Goal: Find specific page/section: Find specific page/section

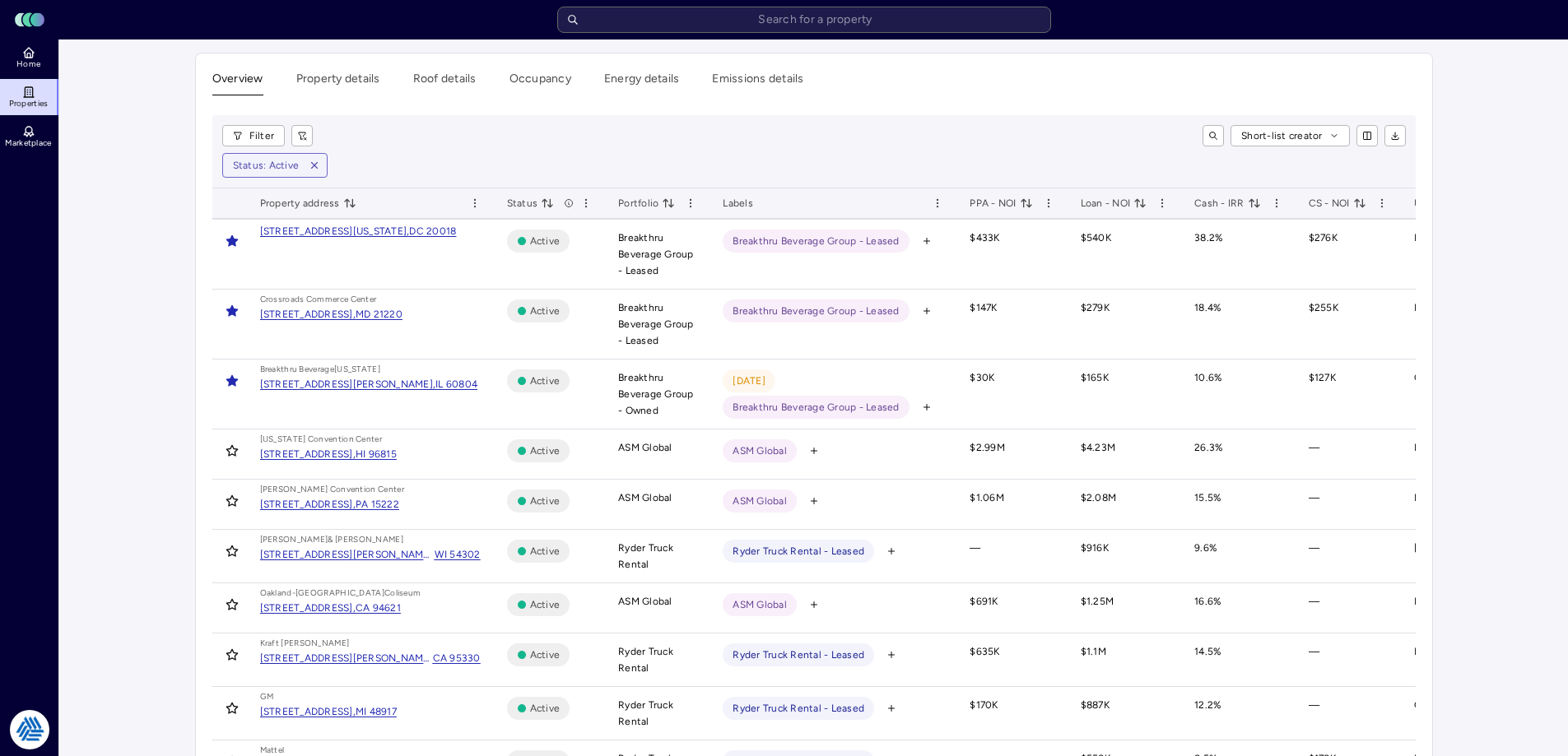
click at [819, 29] on input "text" at bounding box center [803, 20] width 494 height 27
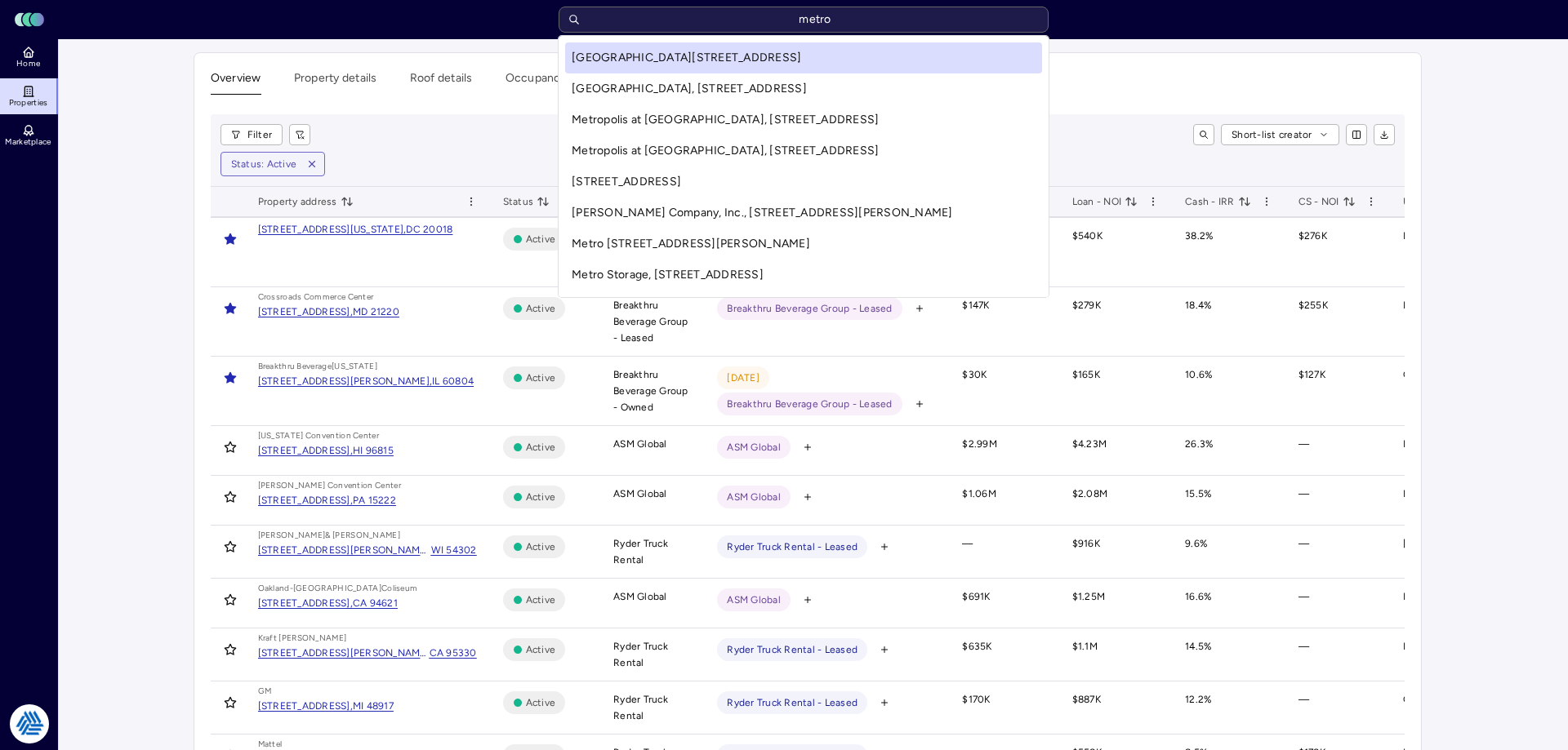
type input "metro"
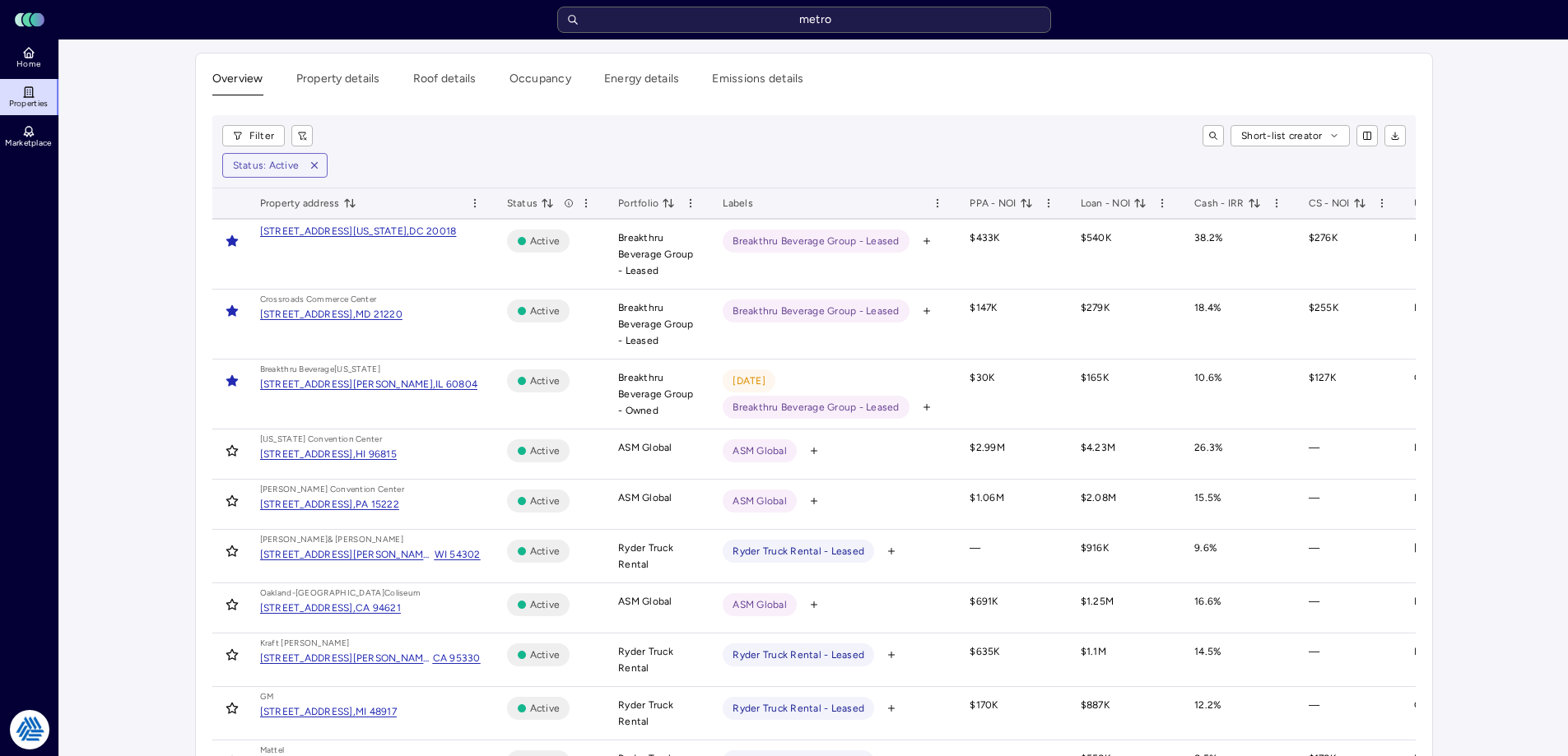
click at [36, 65] on span "Home" at bounding box center [29, 64] width 24 height 10
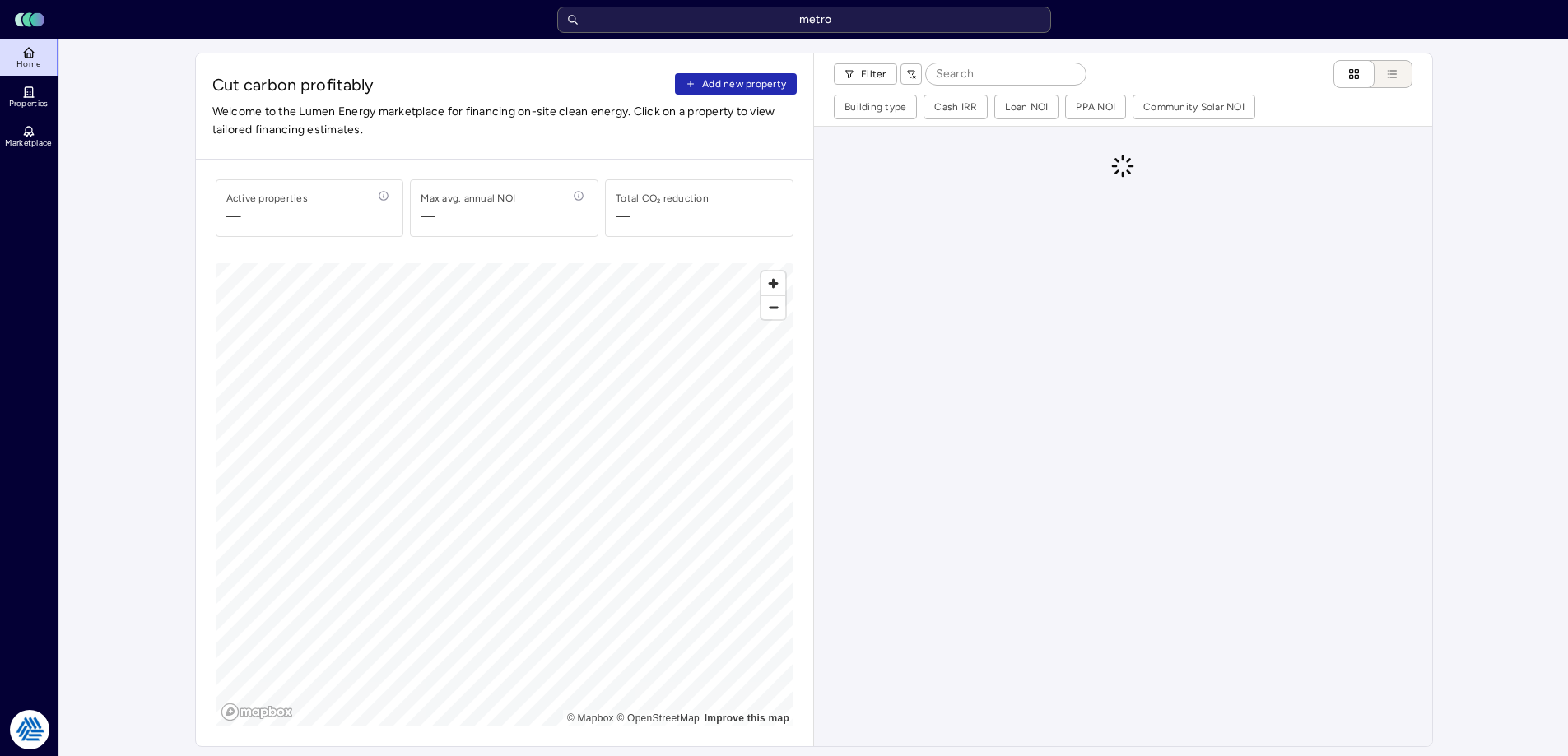
click at [27, 103] on span "Properties" at bounding box center [29, 104] width 40 height 10
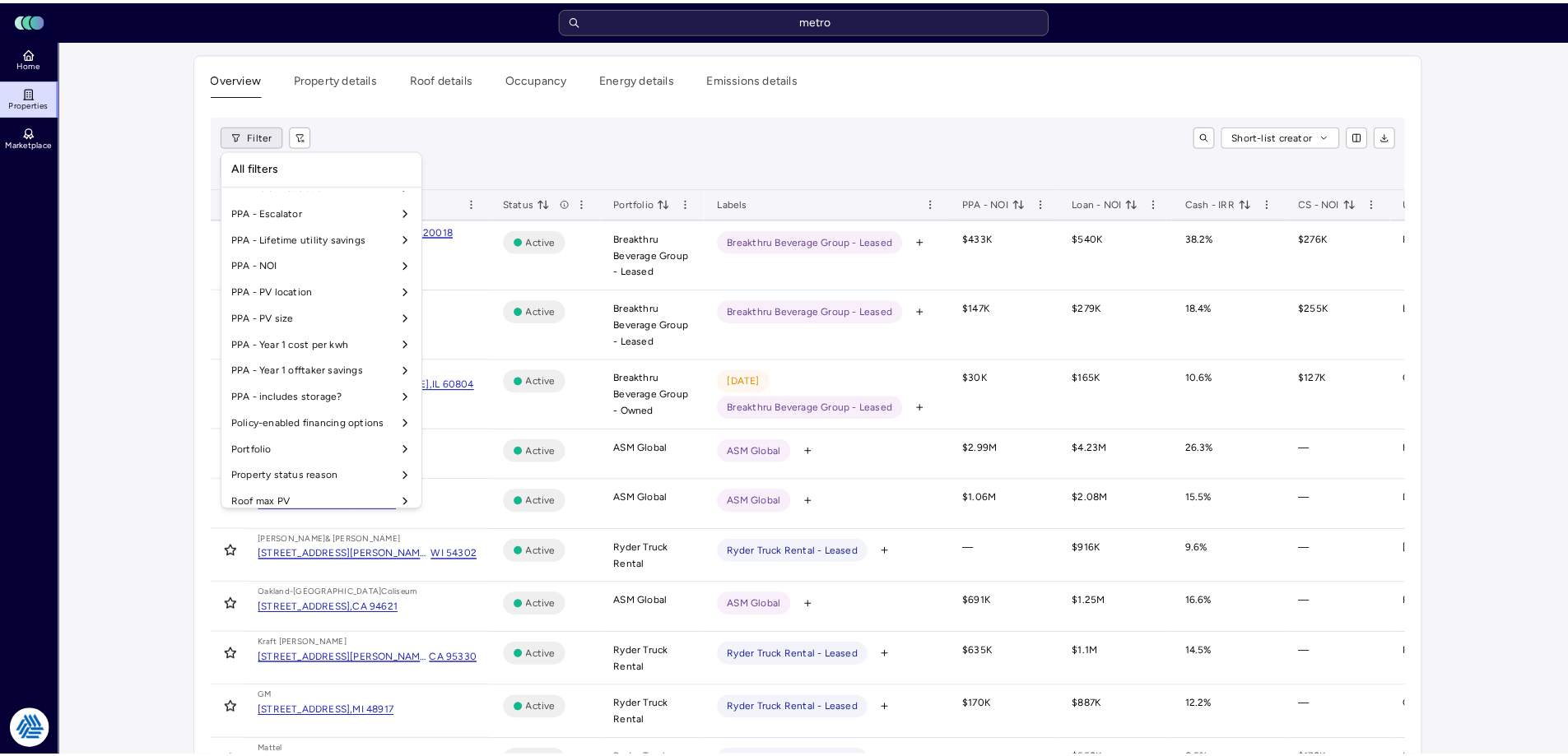
scroll to position [1370, 0]
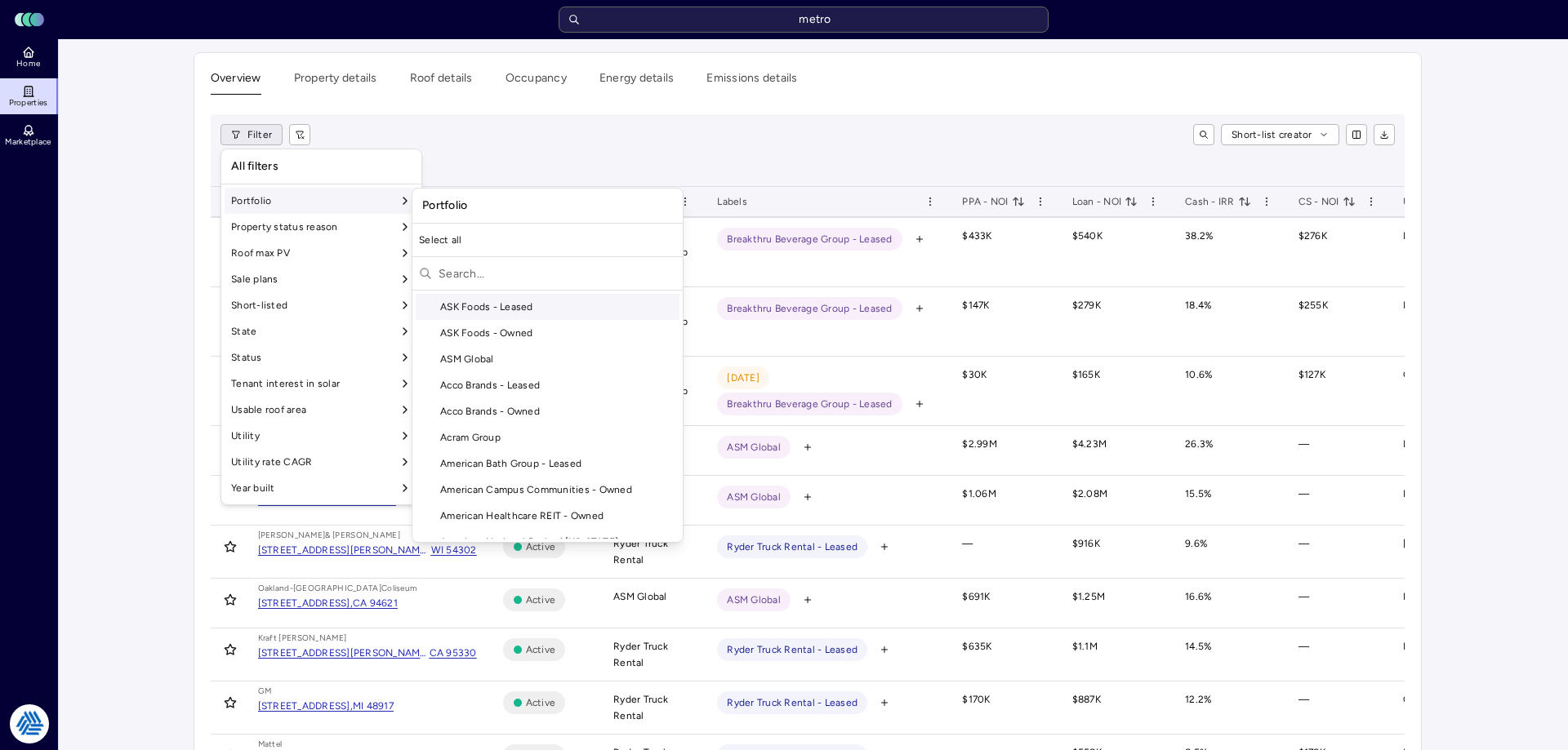
click at [488, 289] on div at bounding box center [547, 275] width 270 height 30
click at [488, 274] on input "text" at bounding box center [558, 273] width 238 height 27
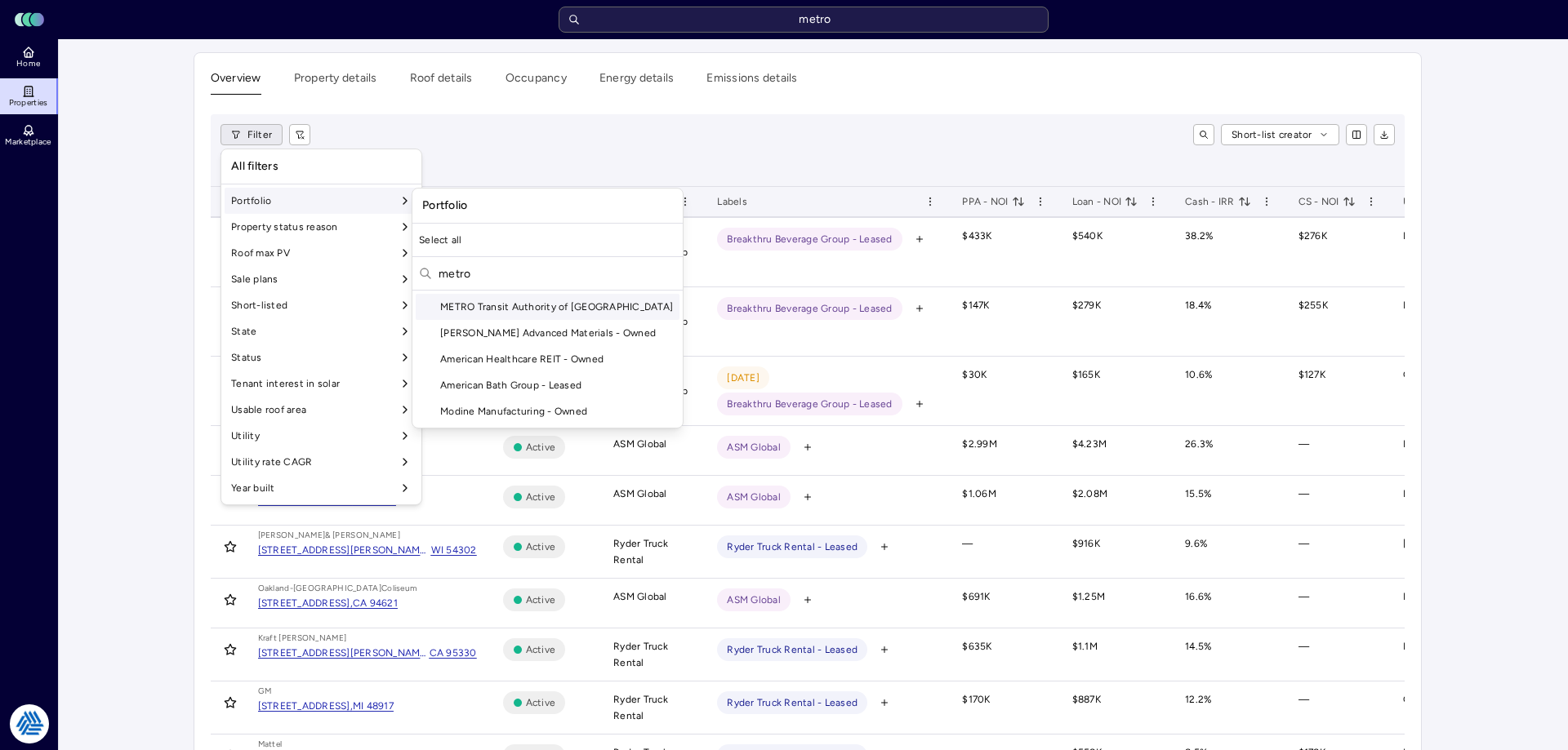
type input "metro"
click at [512, 307] on div "METRO Transit Authority of [GEOGRAPHIC_DATA]" at bounding box center [547, 306] width 264 height 27
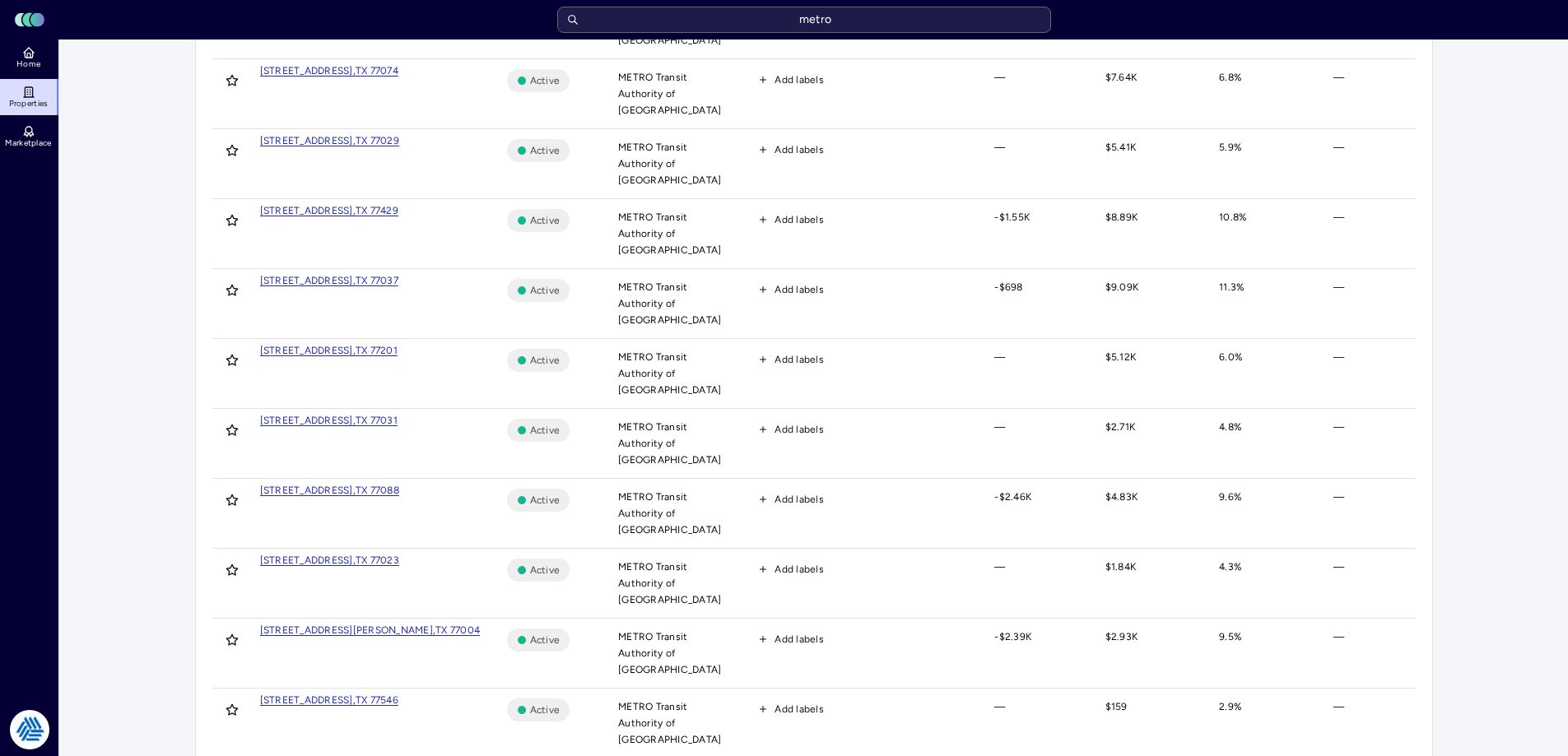
scroll to position [1301, 0]
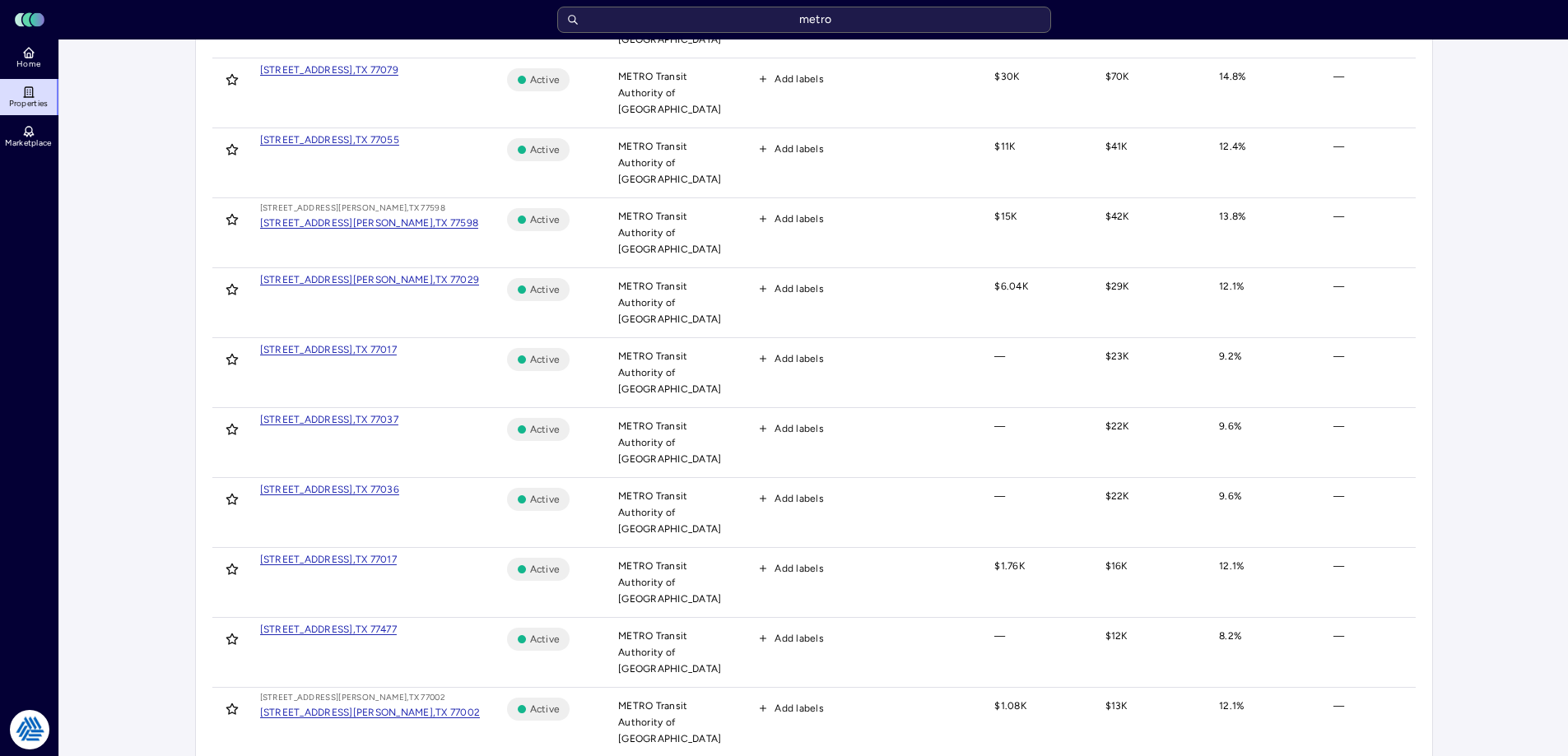
scroll to position [0, 0]
